Goal: Information Seeking & Learning: Learn about a topic

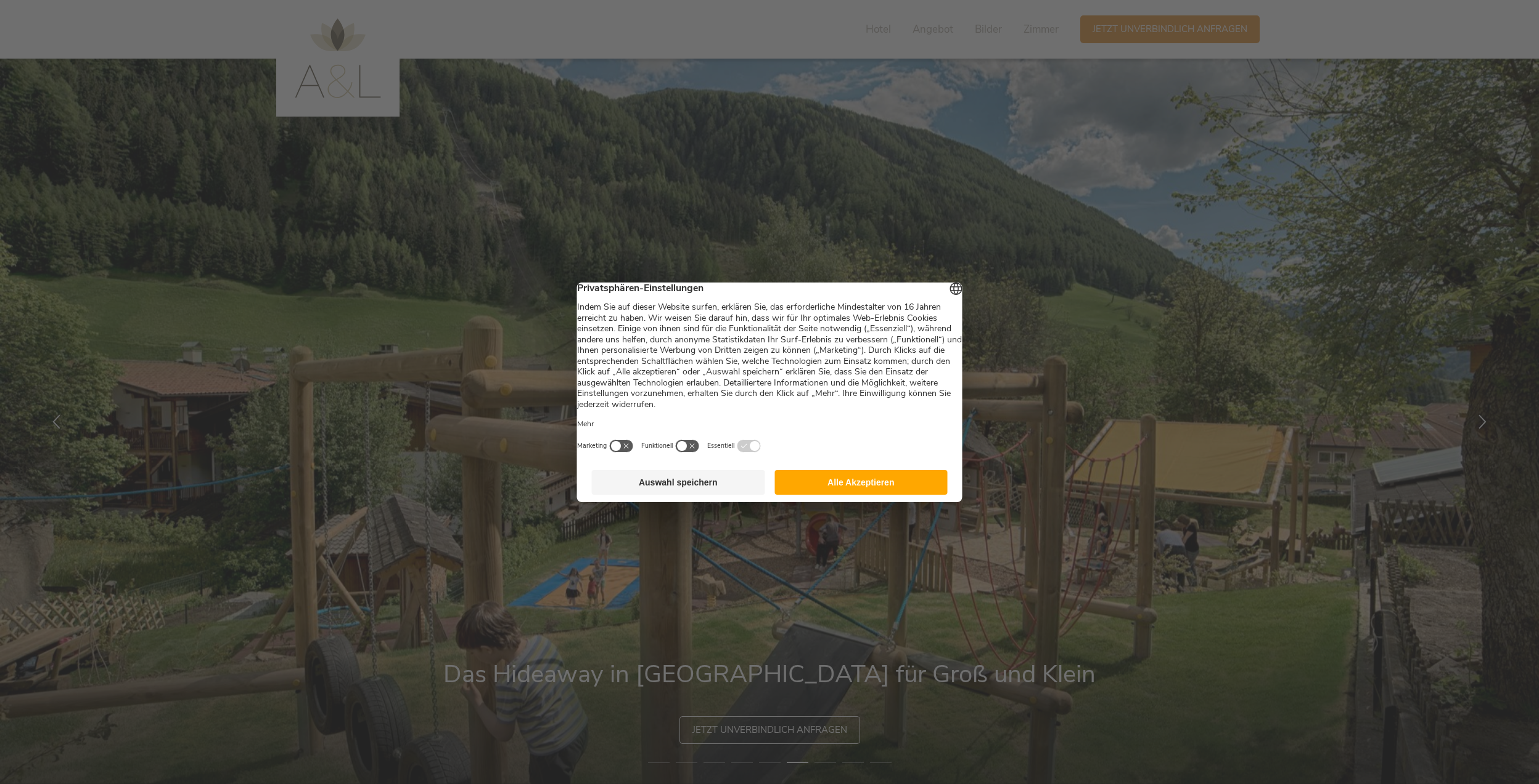
click at [836, 489] on button "Alle Akzeptieren" at bounding box center [861, 482] width 174 height 25
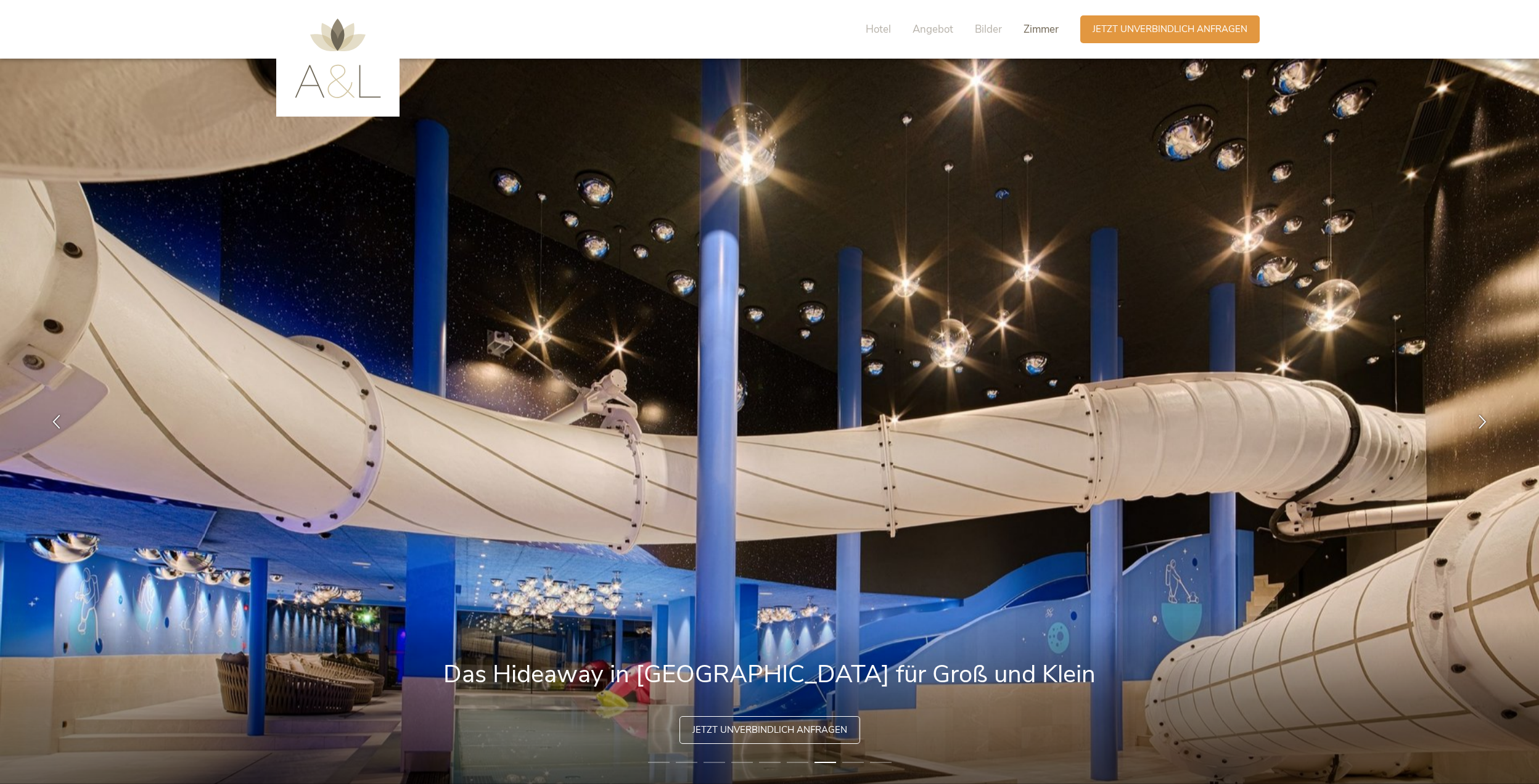
click at [1037, 30] on span "Zimmer" at bounding box center [1041, 29] width 35 height 14
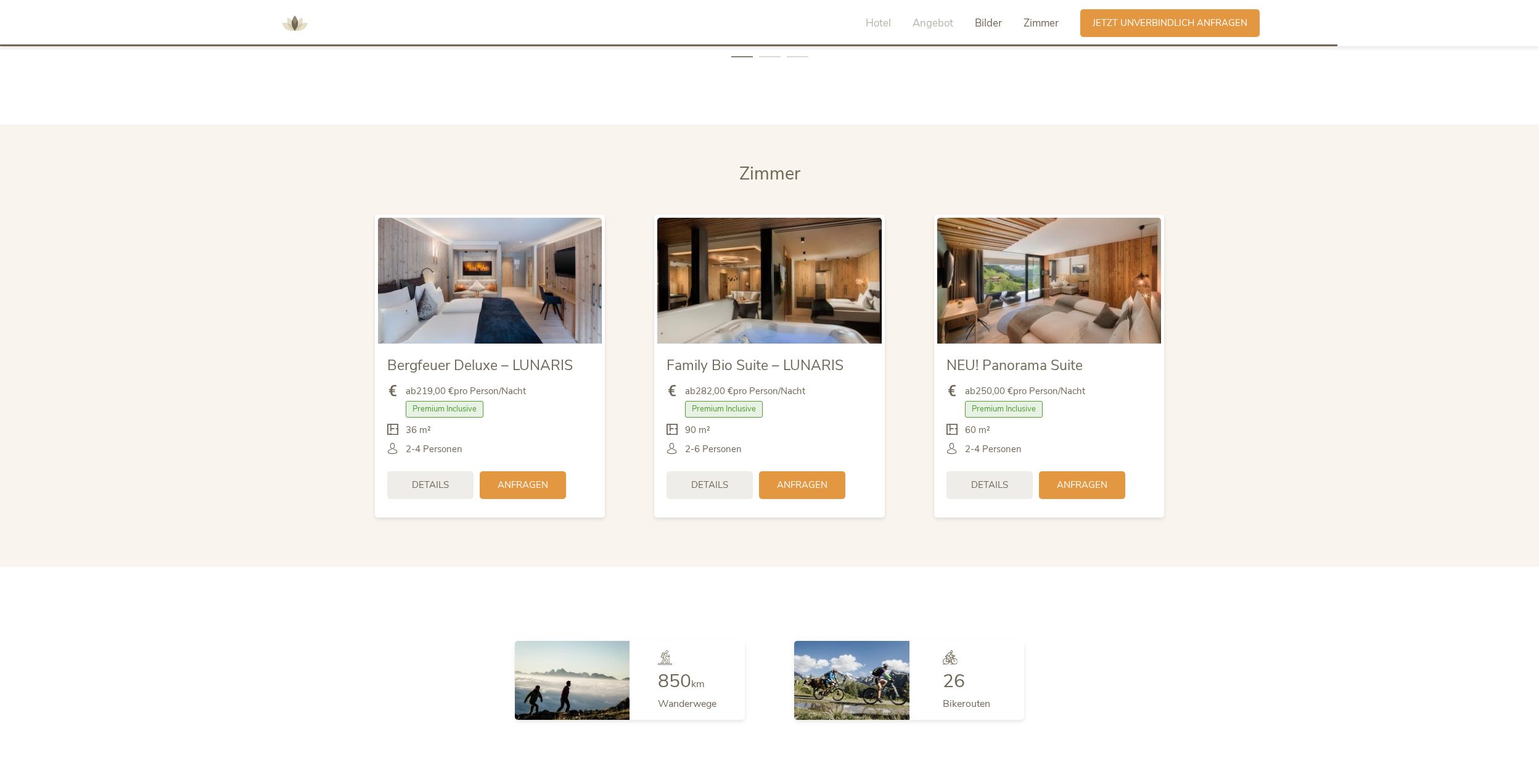
scroll to position [3135, 0]
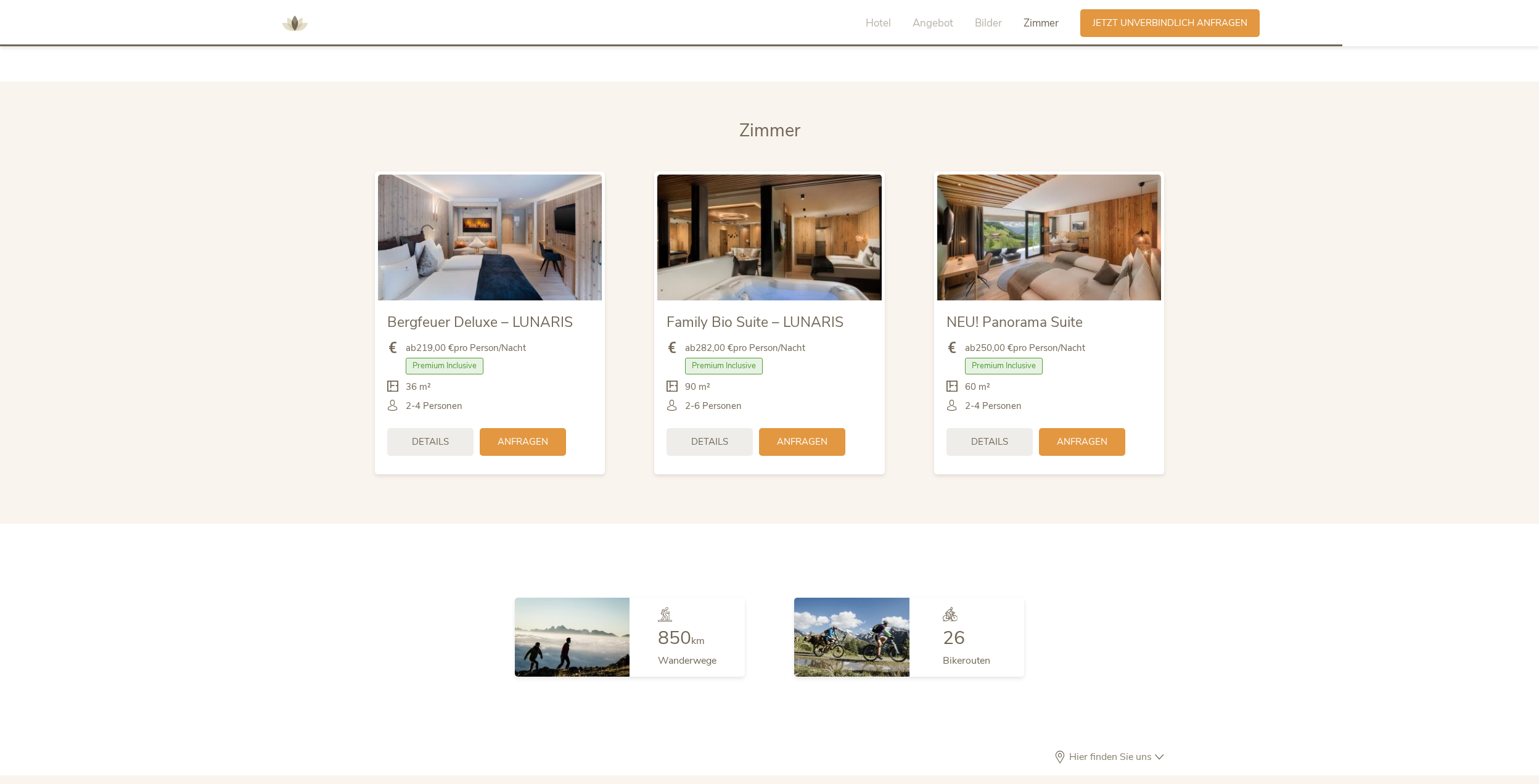
click at [977, 436] on span "Details" at bounding box center [989, 442] width 37 height 13
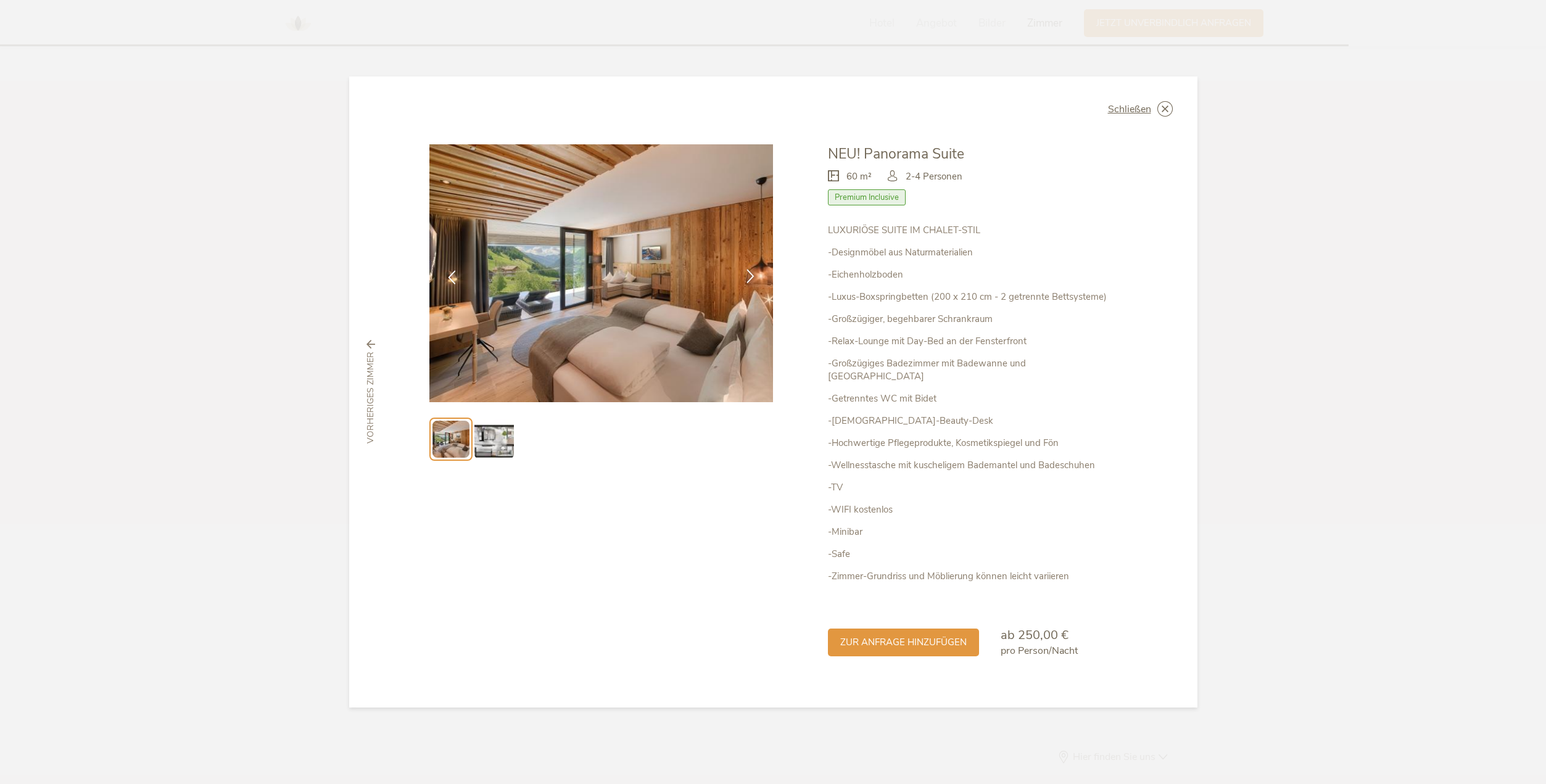
click at [748, 283] on icon at bounding box center [750, 276] width 14 height 14
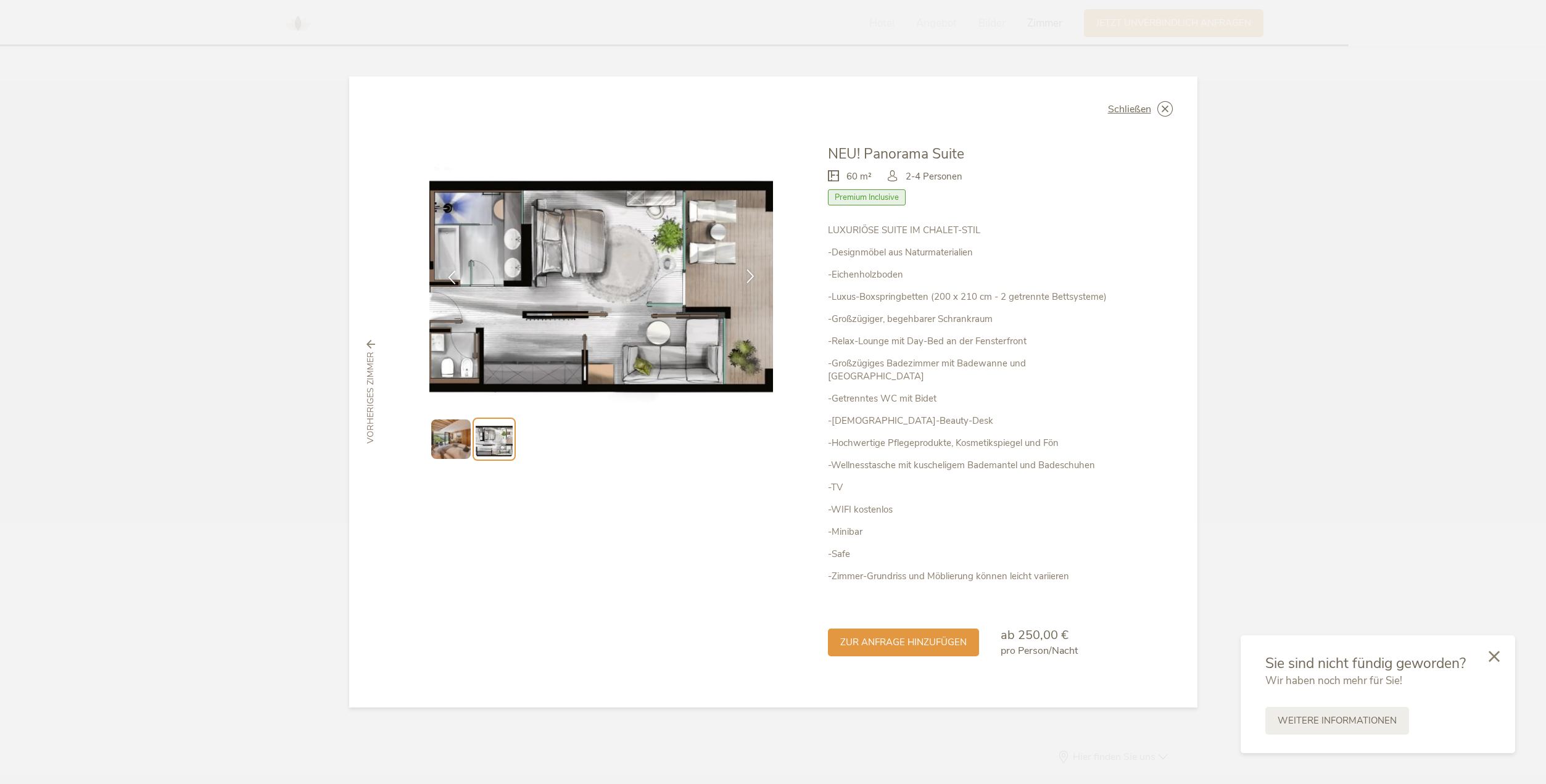
click at [751, 290] on div at bounding box center [750, 277] width 39 height 39
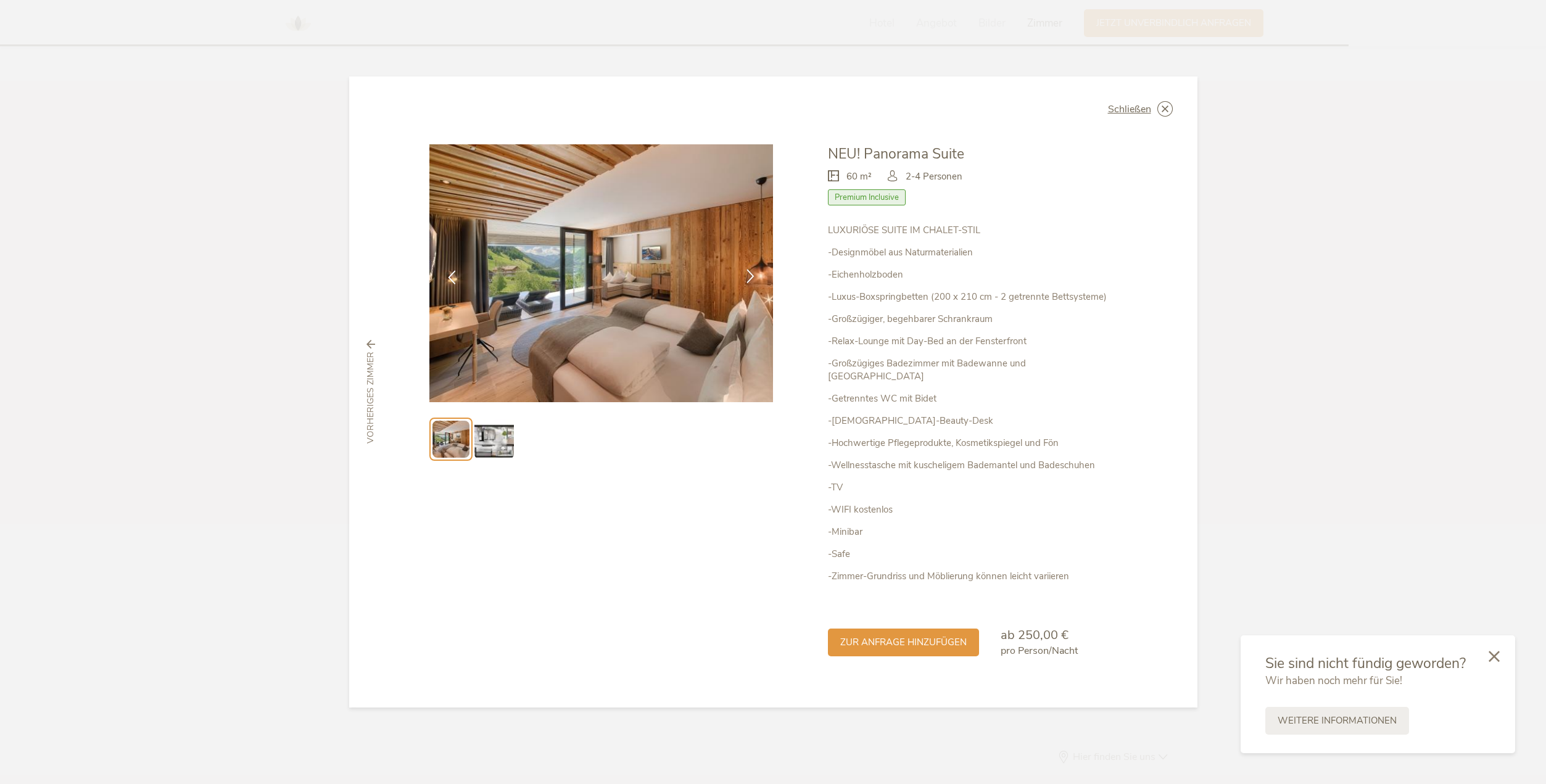
click at [751, 290] on div at bounding box center [750, 277] width 39 height 39
click at [748, 278] on icon at bounding box center [750, 276] width 14 height 14
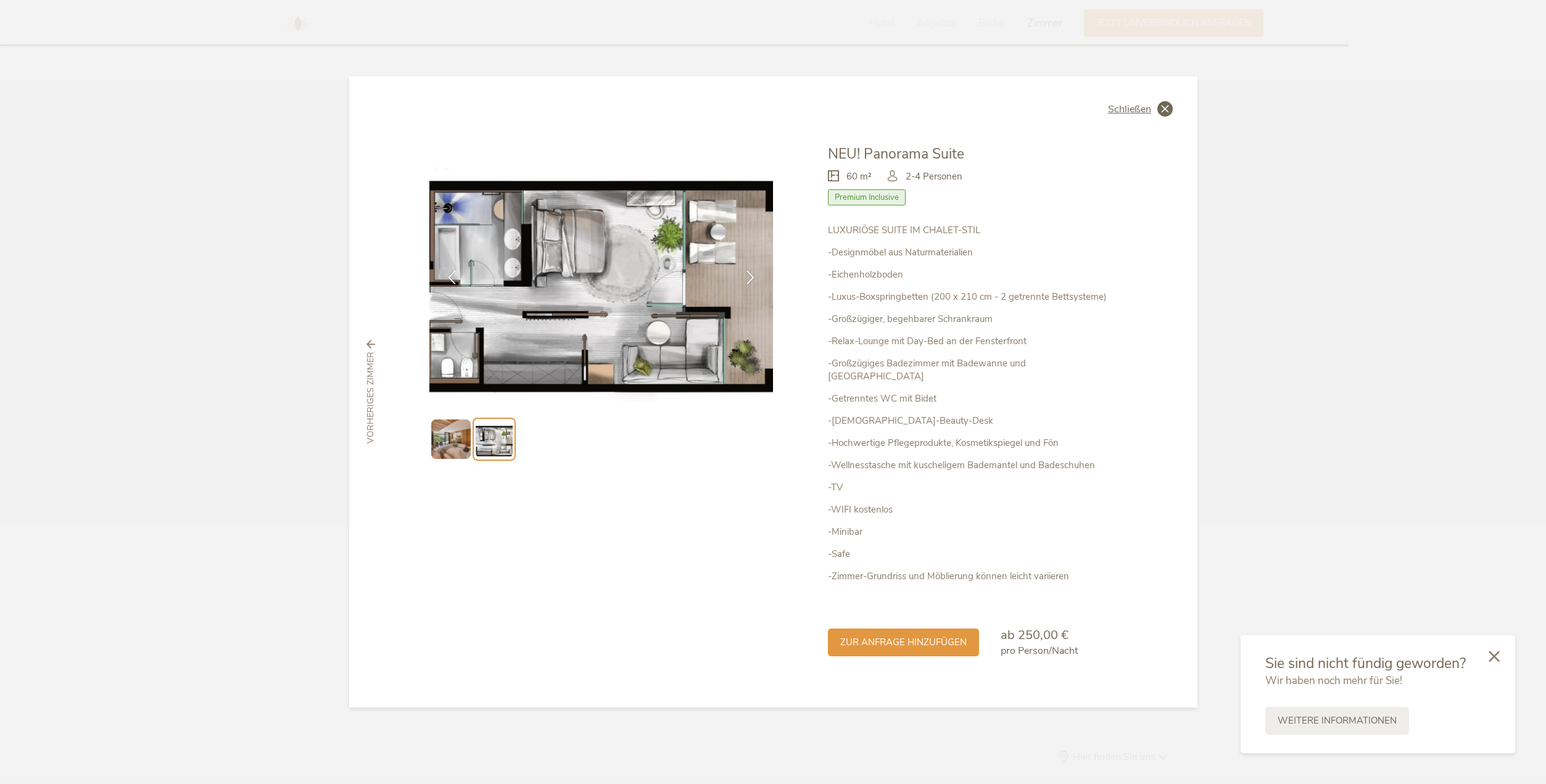
click at [1166, 117] on icon at bounding box center [1165, 109] width 16 height 16
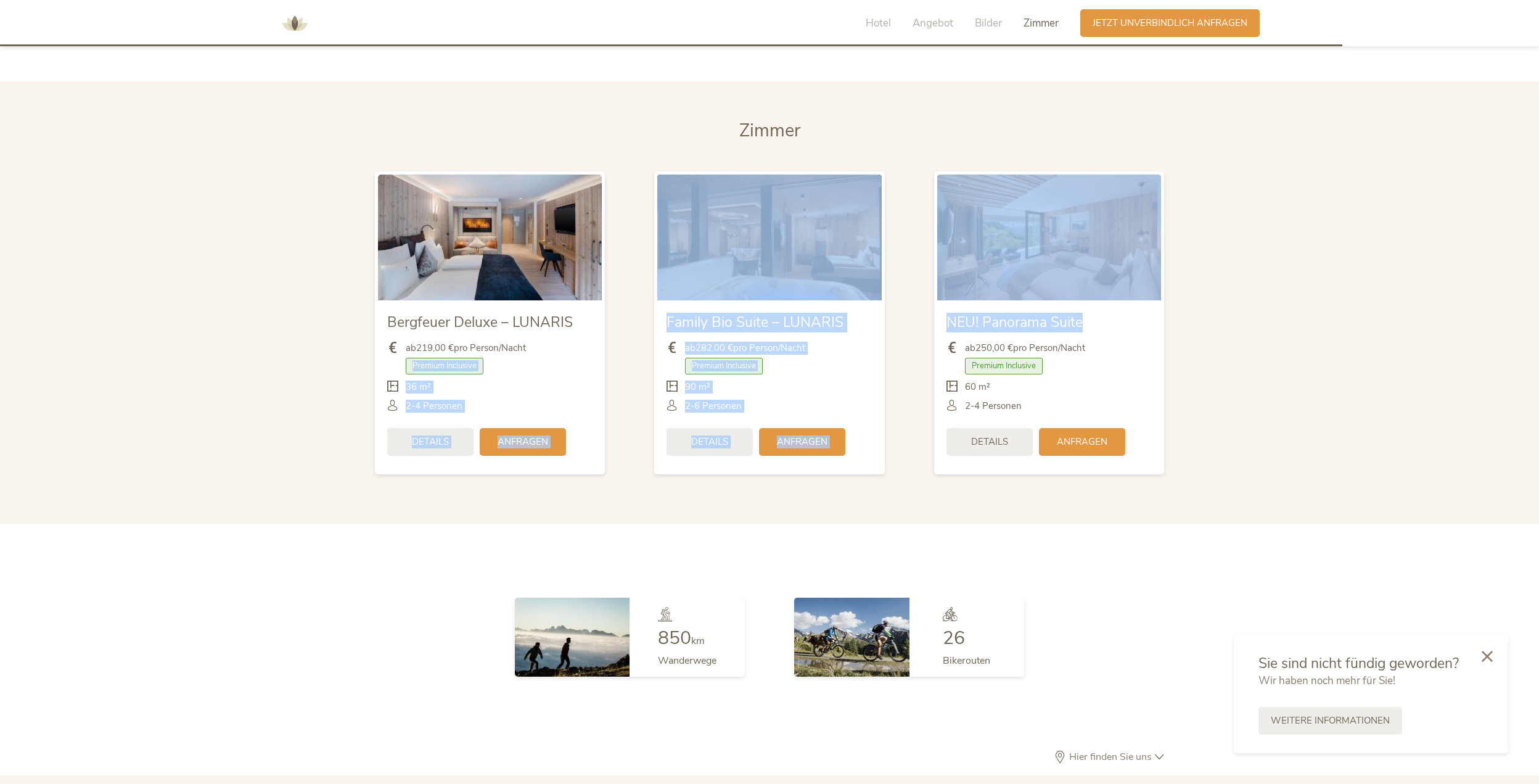
drag, startPoint x: 917, startPoint y: 302, endPoint x: 237, endPoint y: 348, distance: 681.6
click at [244, 346] on section "[PERSON_NAME] Bergfeuer Deluxe – LUNARIS ab 219,00 € pro Person/Nacht Premium I…" at bounding box center [769, 302] width 1539 height 441
click at [198, 351] on section "[PERSON_NAME] Bergfeuer Deluxe – LUNARIS ab 219,00 € pro Person/Nacht Premium I…" at bounding box center [769, 302] width 1539 height 441
click at [540, 487] on section "[PERSON_NAME] Bergfeuer Deluxe – LUNARIS ab 219,00 € pro Person/Nacht Premium I…" at bounding box center [769, 302] width 1539 height 441
click at [342, 434] on section "[PERSON_NAME] Bergfeuer Deluxe – LUNARIS ab 219,00 € pro Person/Nacht Premium I…" at bounding box center [769, 302] width 1539 height 441
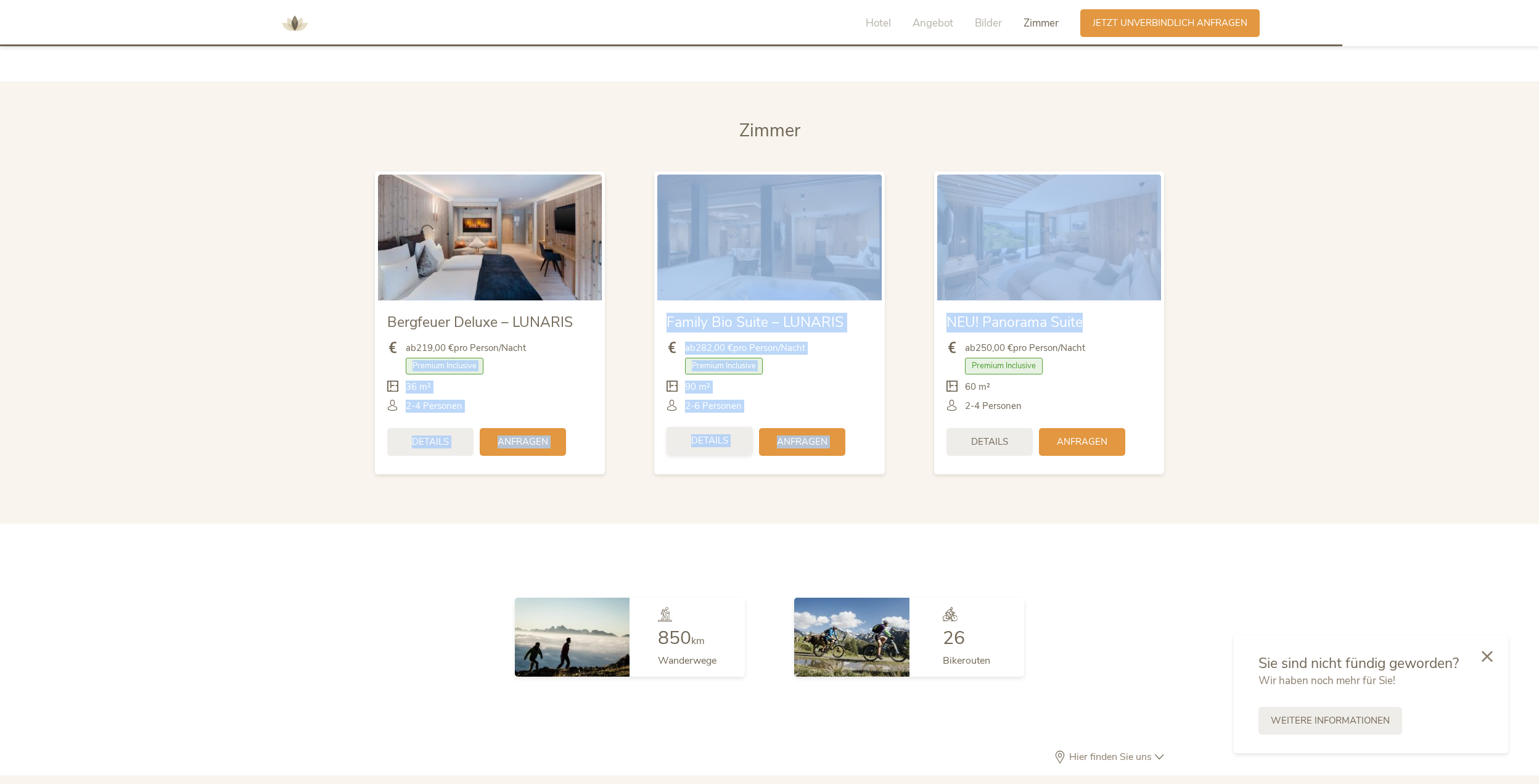
click at [712, 434] on span "Details" at bounding box center [710, 441] width 37 height 13
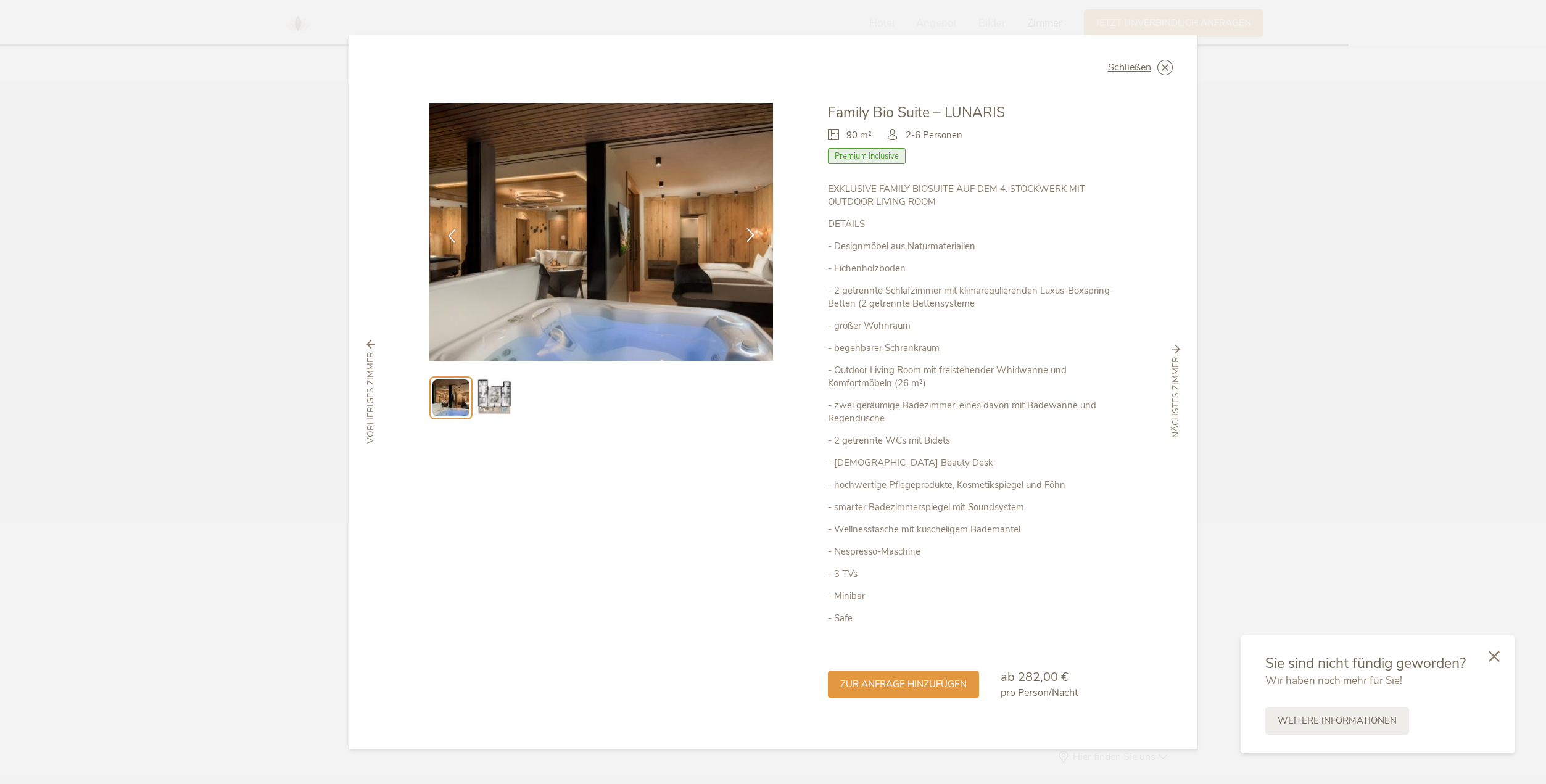
click at [755, 231] on icon at bounding box center [750, 234] width 14 height 14
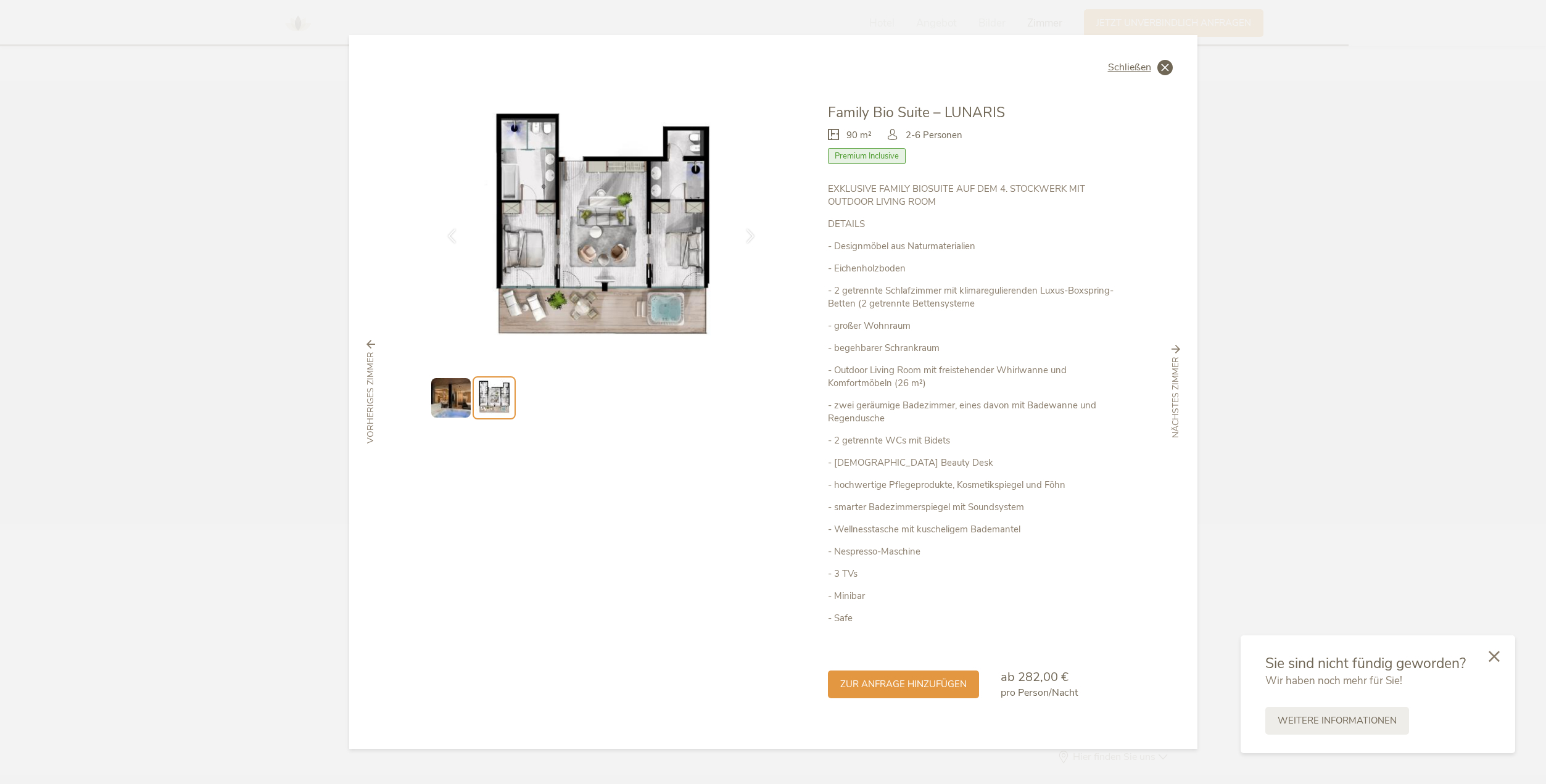
click at [1165, 67] on icon at bounding box center [1165, 67] width 16 height 16
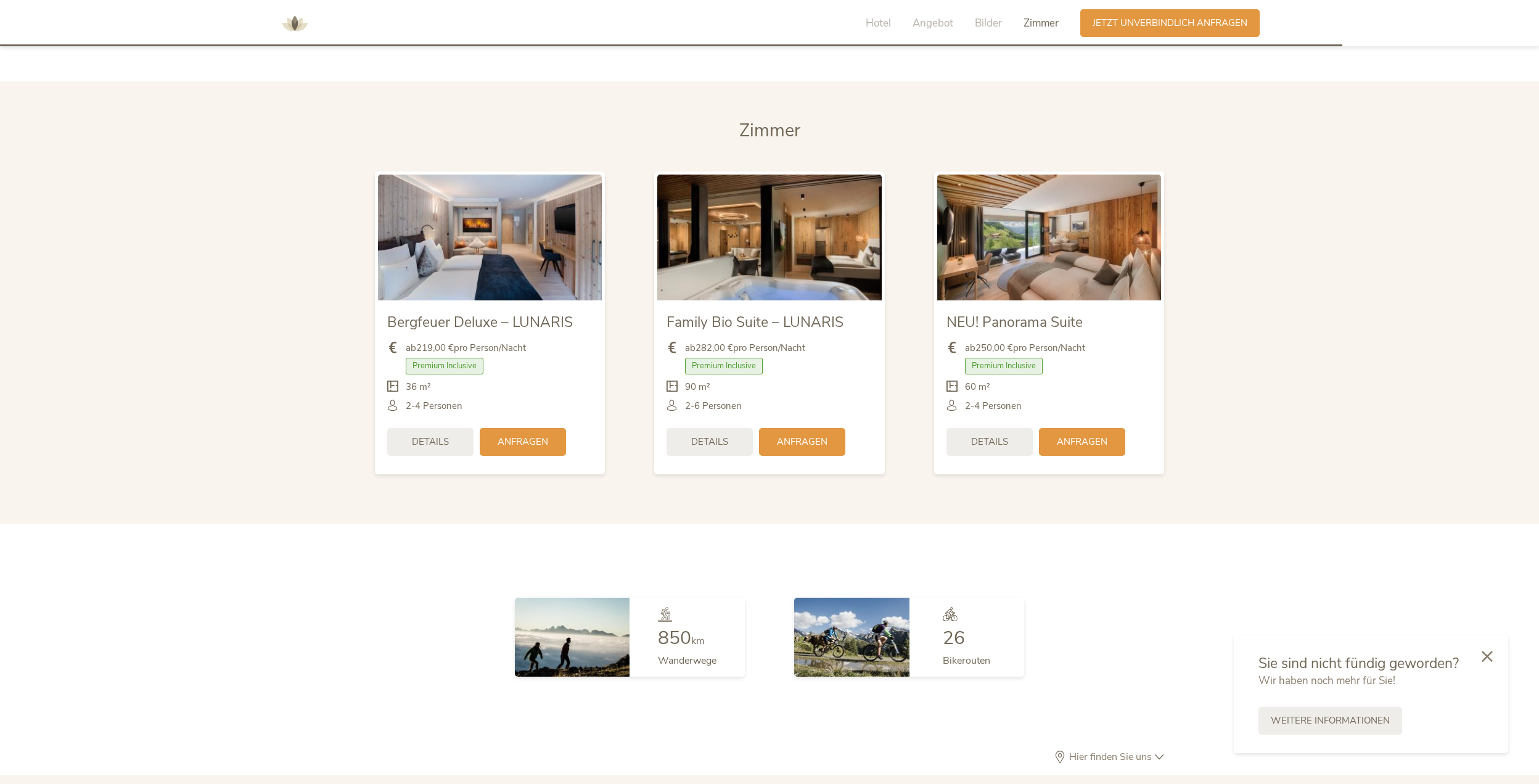
drag, startPoint x: 716, startPoint y: 420, endPoint x: 679, endPoint y: 494, distance: 82.7
click at [671, 496] on section "[PERSON_NAME] Bergfeuer Deluxe – LUNARIS ab 219,00 € pro Person/Nacht Premium I…" at bounding box center [769, 302] width 1539 height 441
drag, startPoint x: 796, startPoint y: 419, endPoint x: 731, endPoint y: 509, distance: 111.0
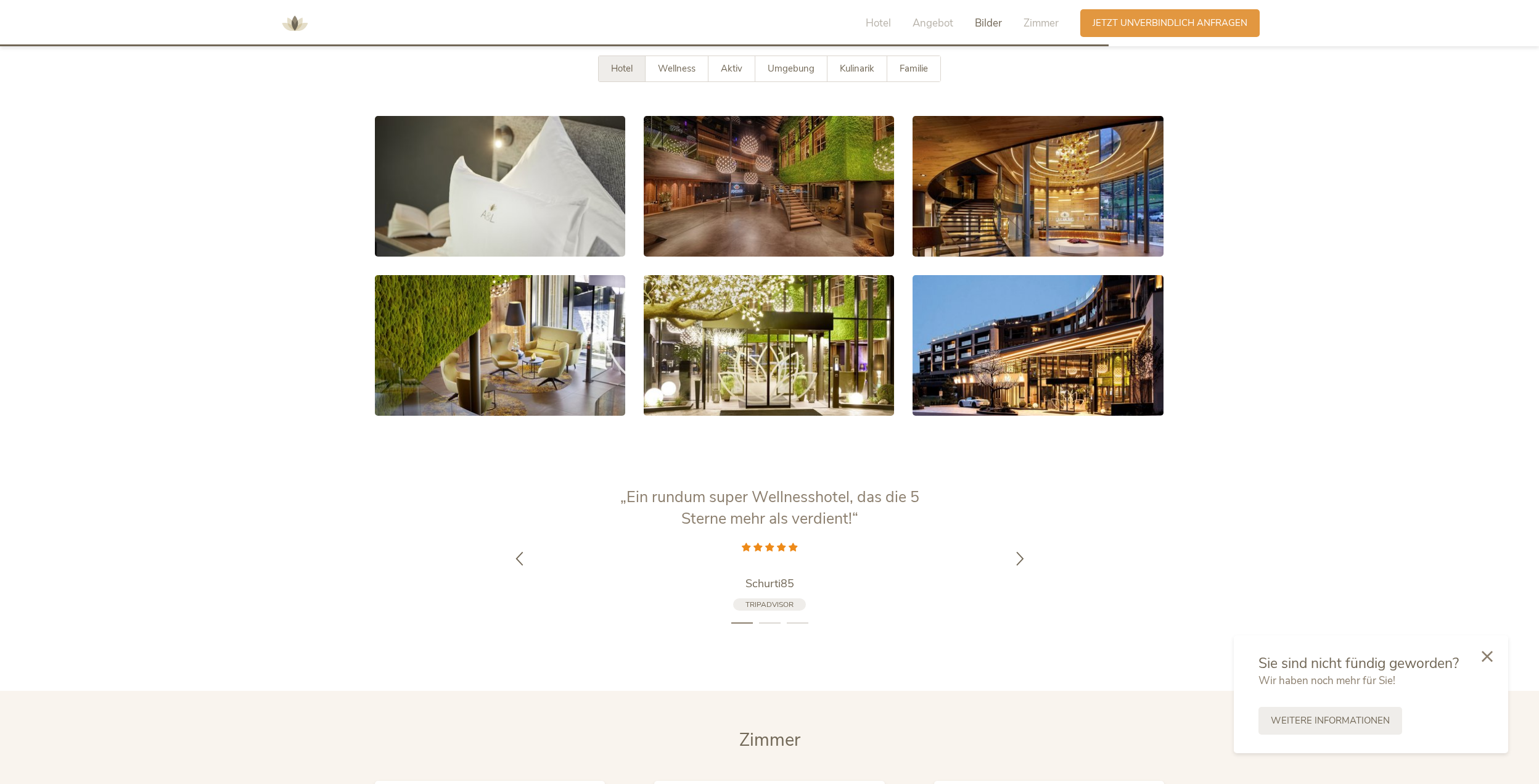
scroll to position [2423, 0]
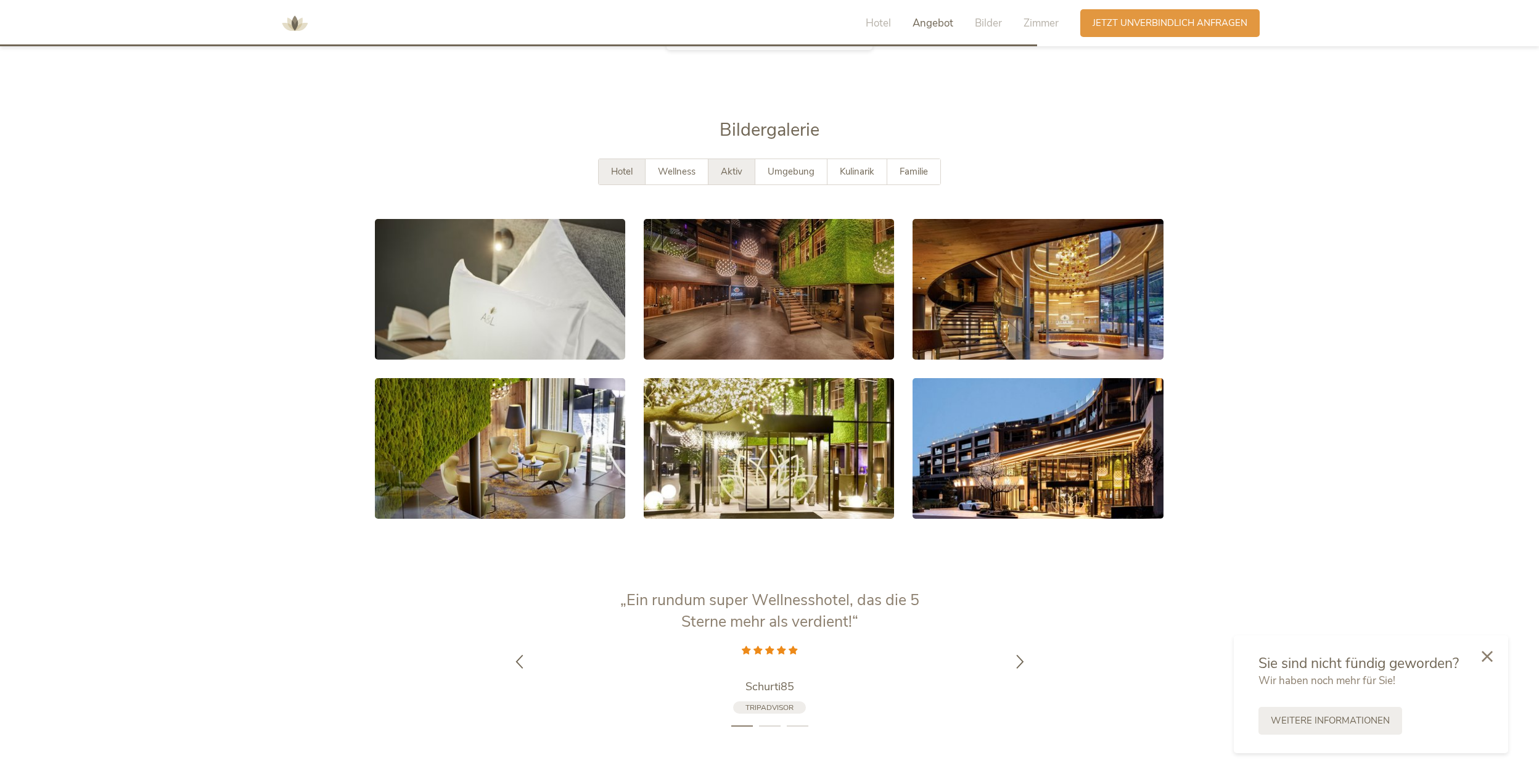
click at [726, 165] on span "Aktiv" at bounding box center [732, 171] width 21 height 12
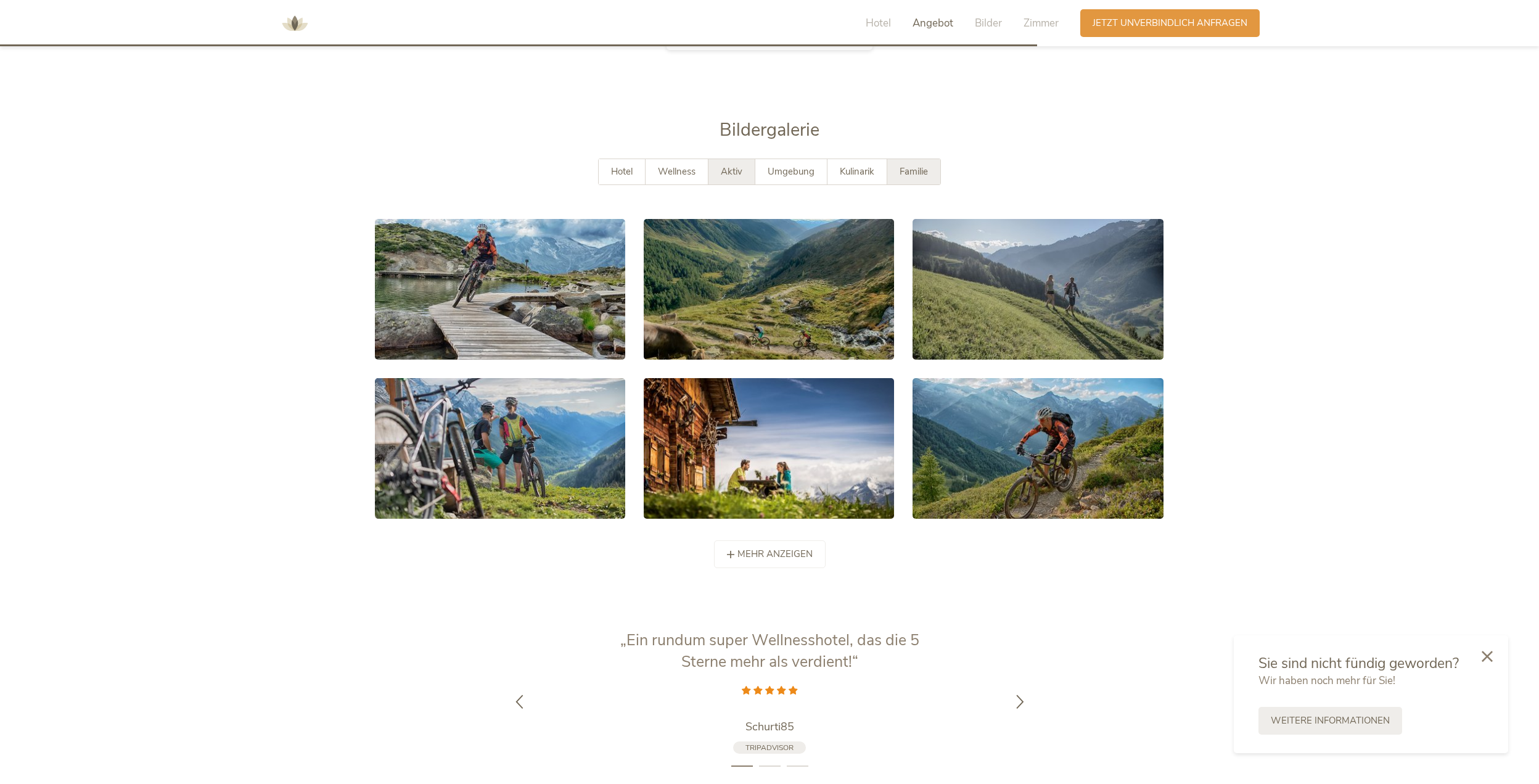
click at [913, 165] on span "Familie" at bounding box center [914, 171] width 28 height 12
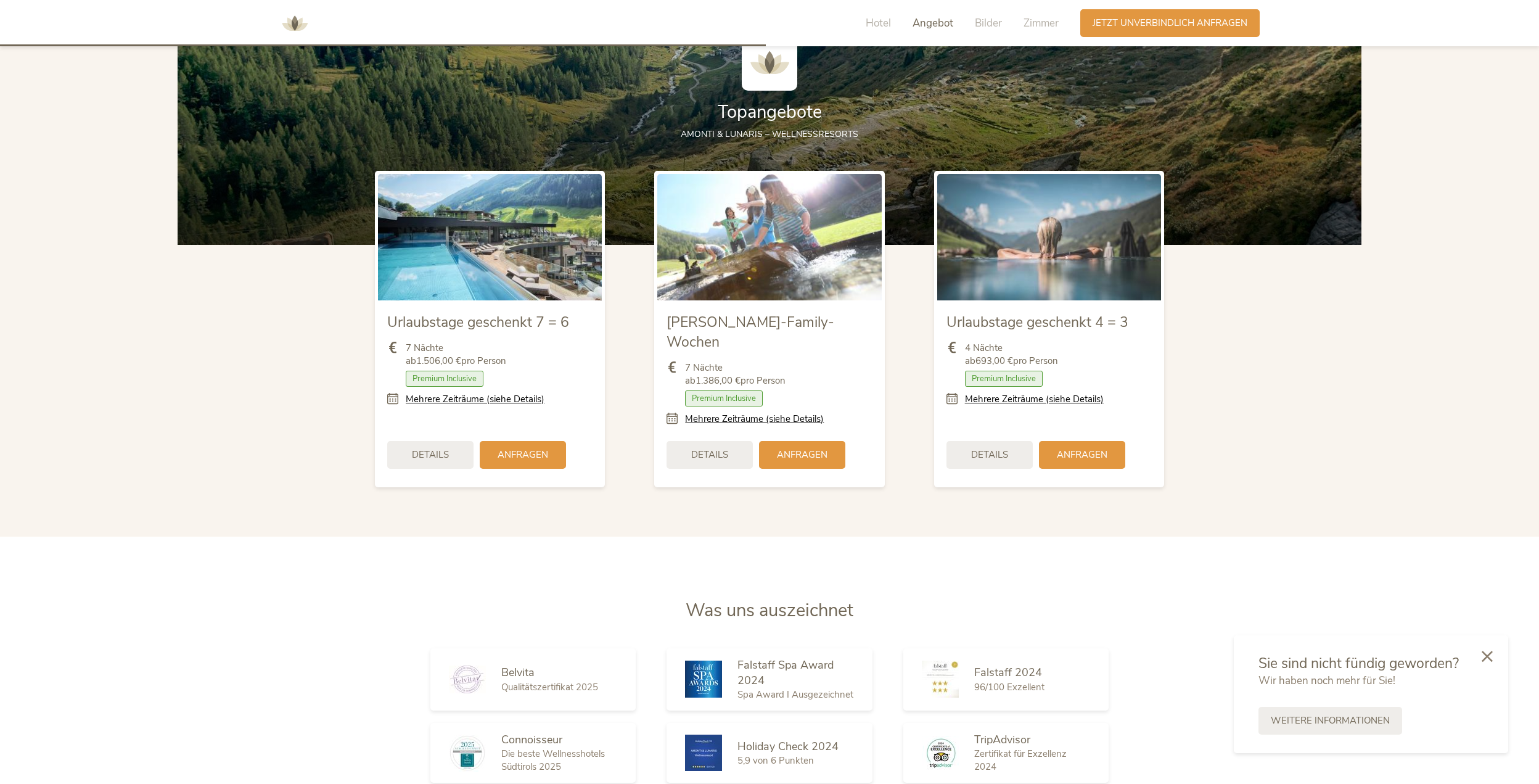
scroll to position [1621, 0]
